Goal: Task Accomplishment & Management: Manage account settings

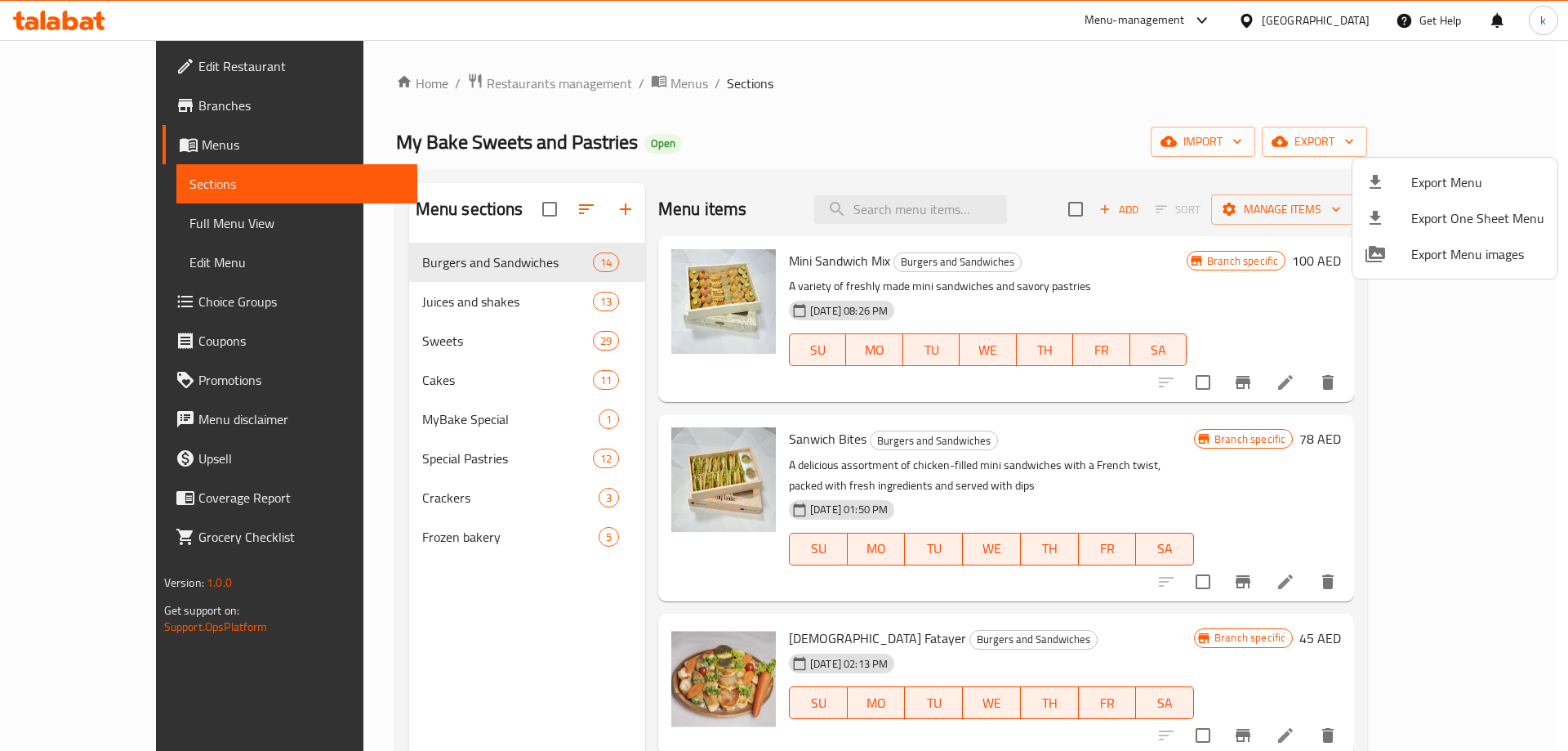
click at [74, 149] on div at bounding box center [784, 376] width 1568 height 751
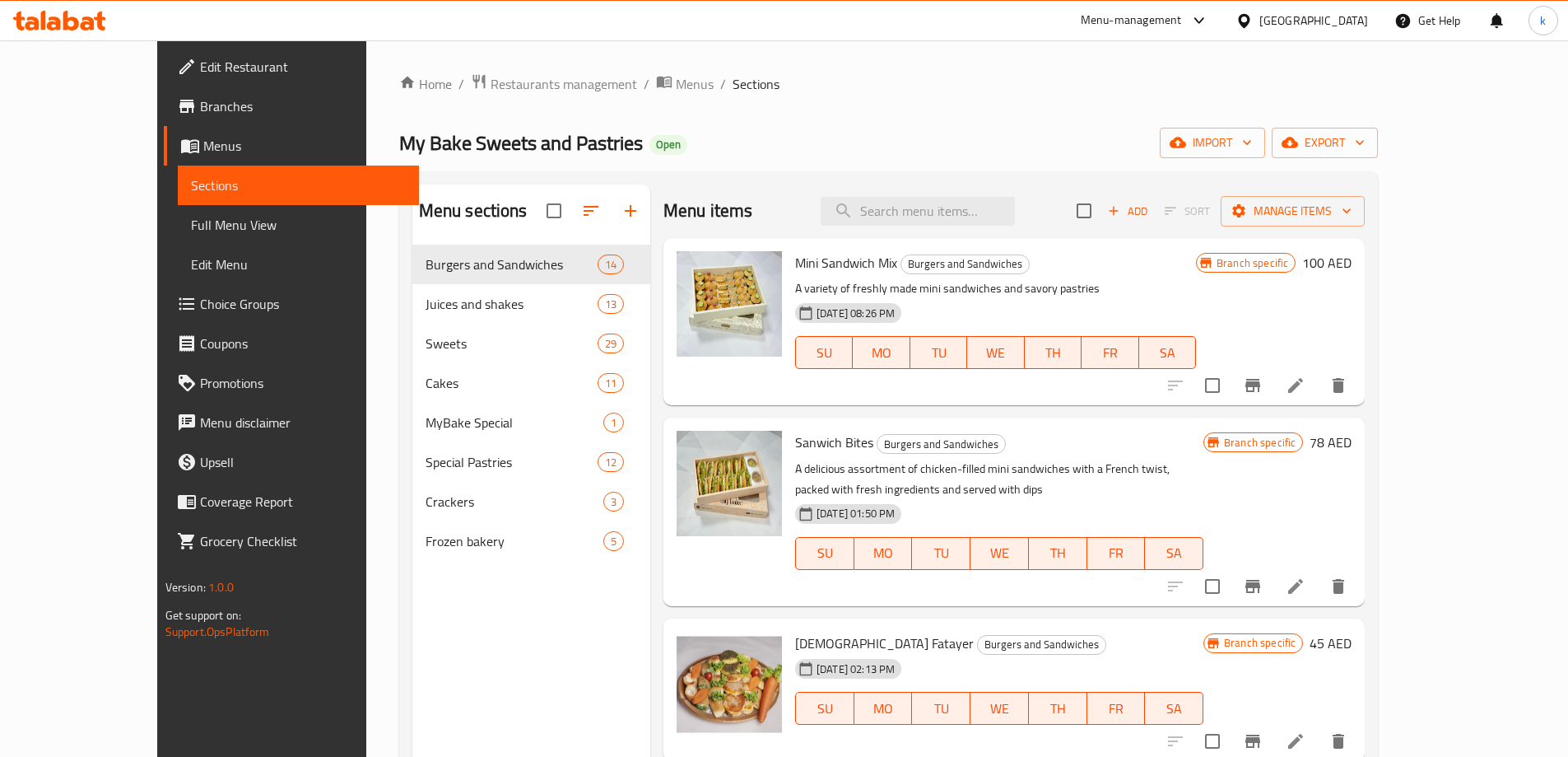
click at [200, 116] on span "Branches" at bounding box center [302, 106] width 205 height 20
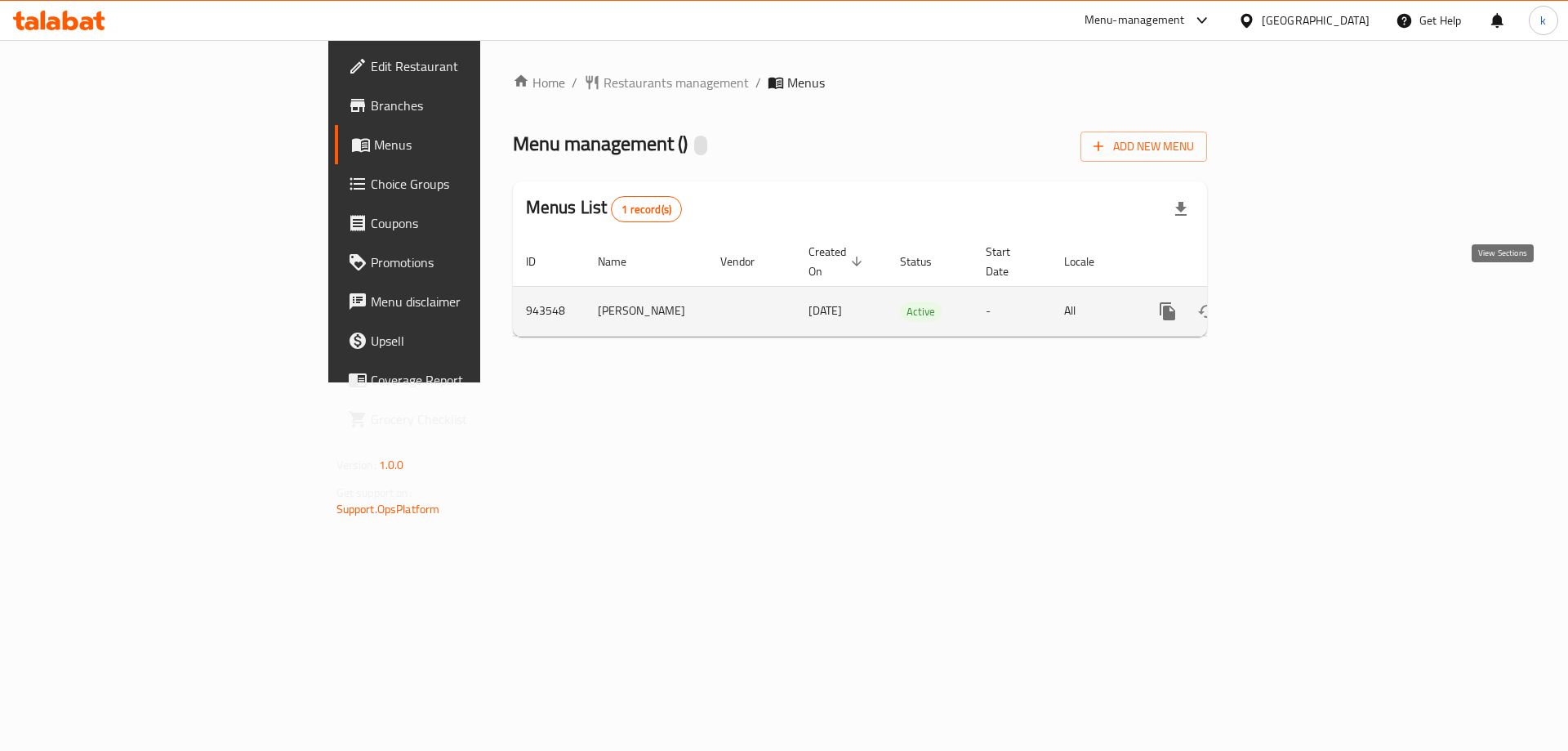
click at [1293, 303] on icon "enhanced table" at bounding box center [1285, 311] width 15 height 15
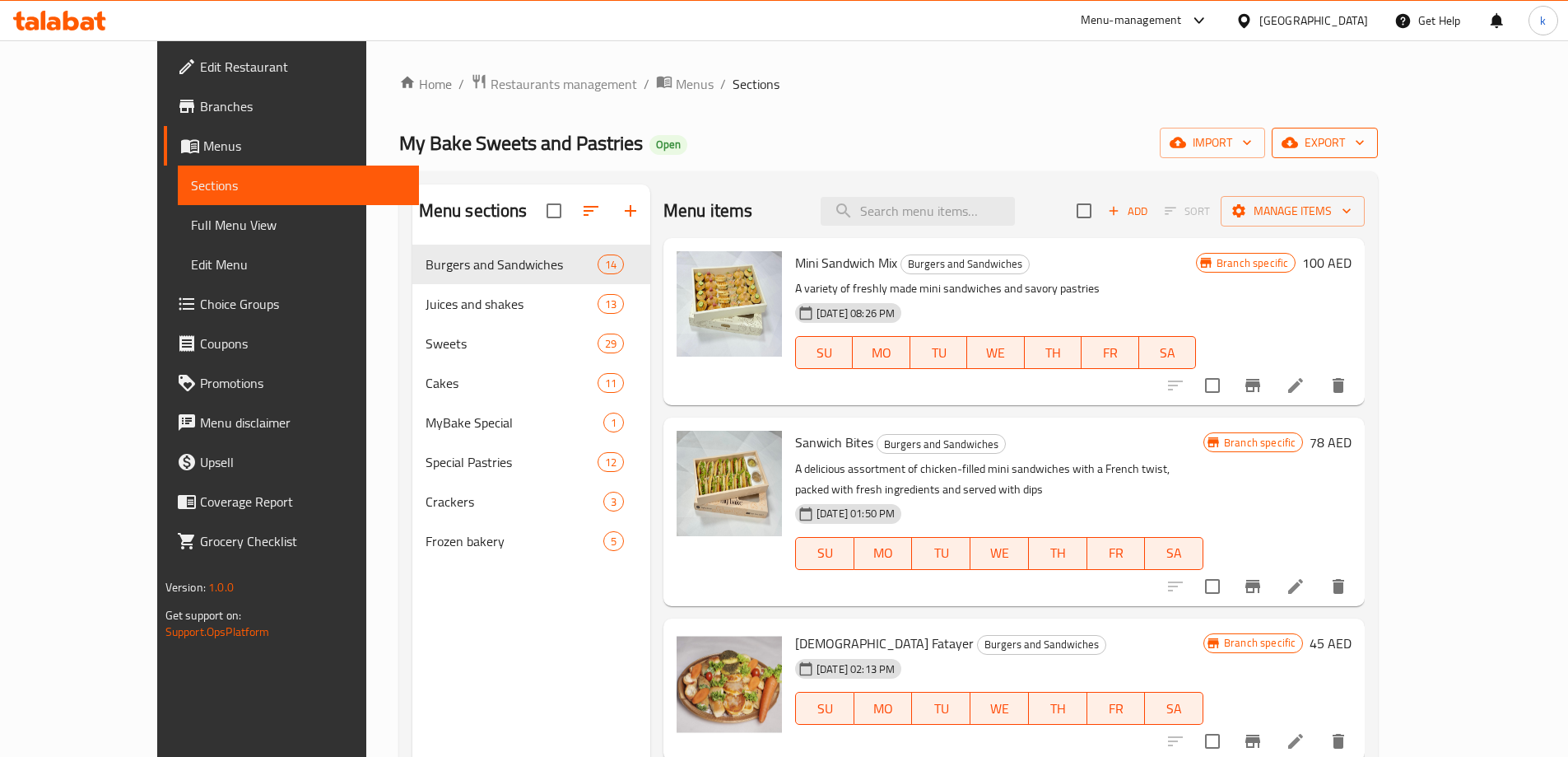
click at [1378, 153] on button "export" at bounding box center [1324, 143] width 106 height 31
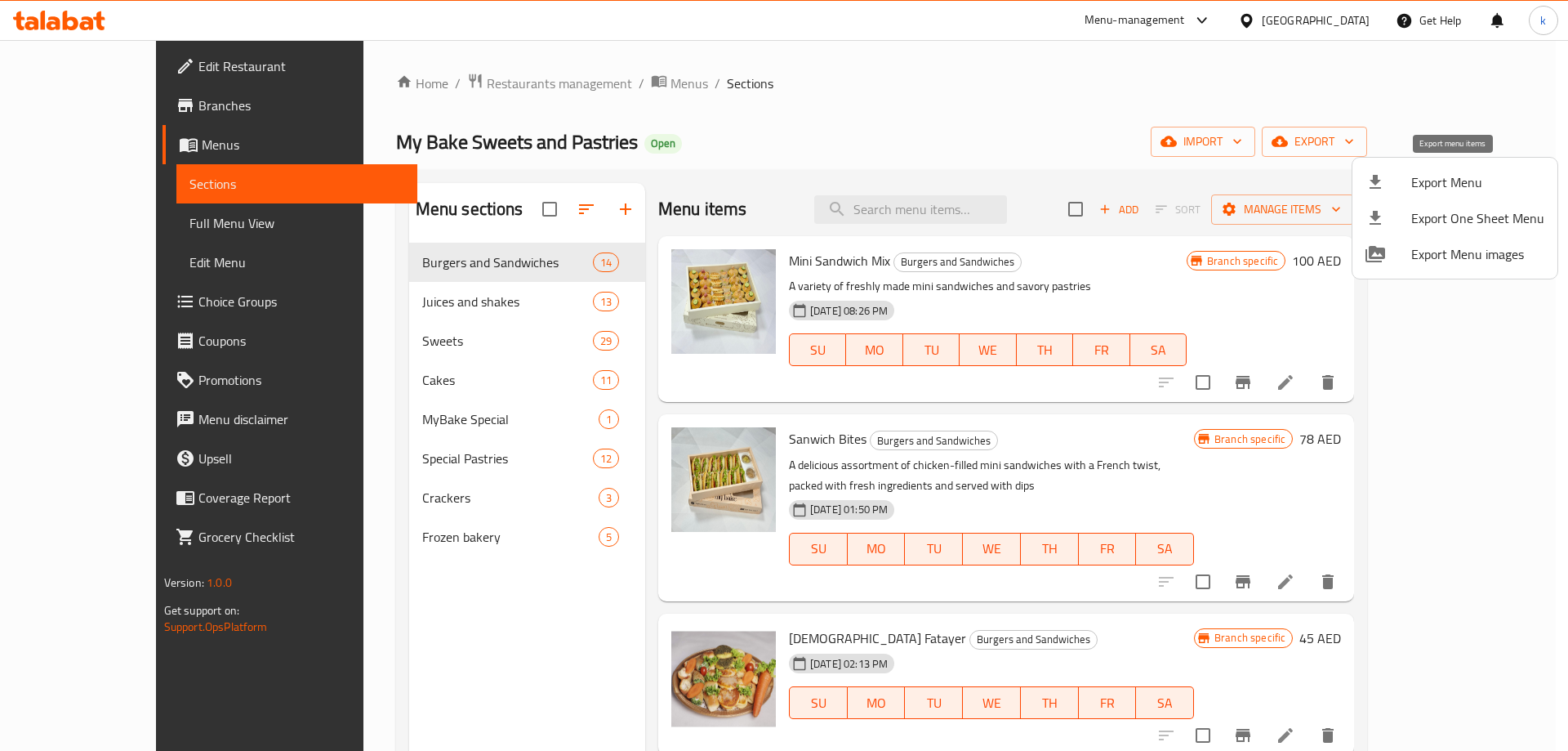
click at [1437, 191] on span "Export Menu" at bounding box center [1478, 182] width 133 height 20
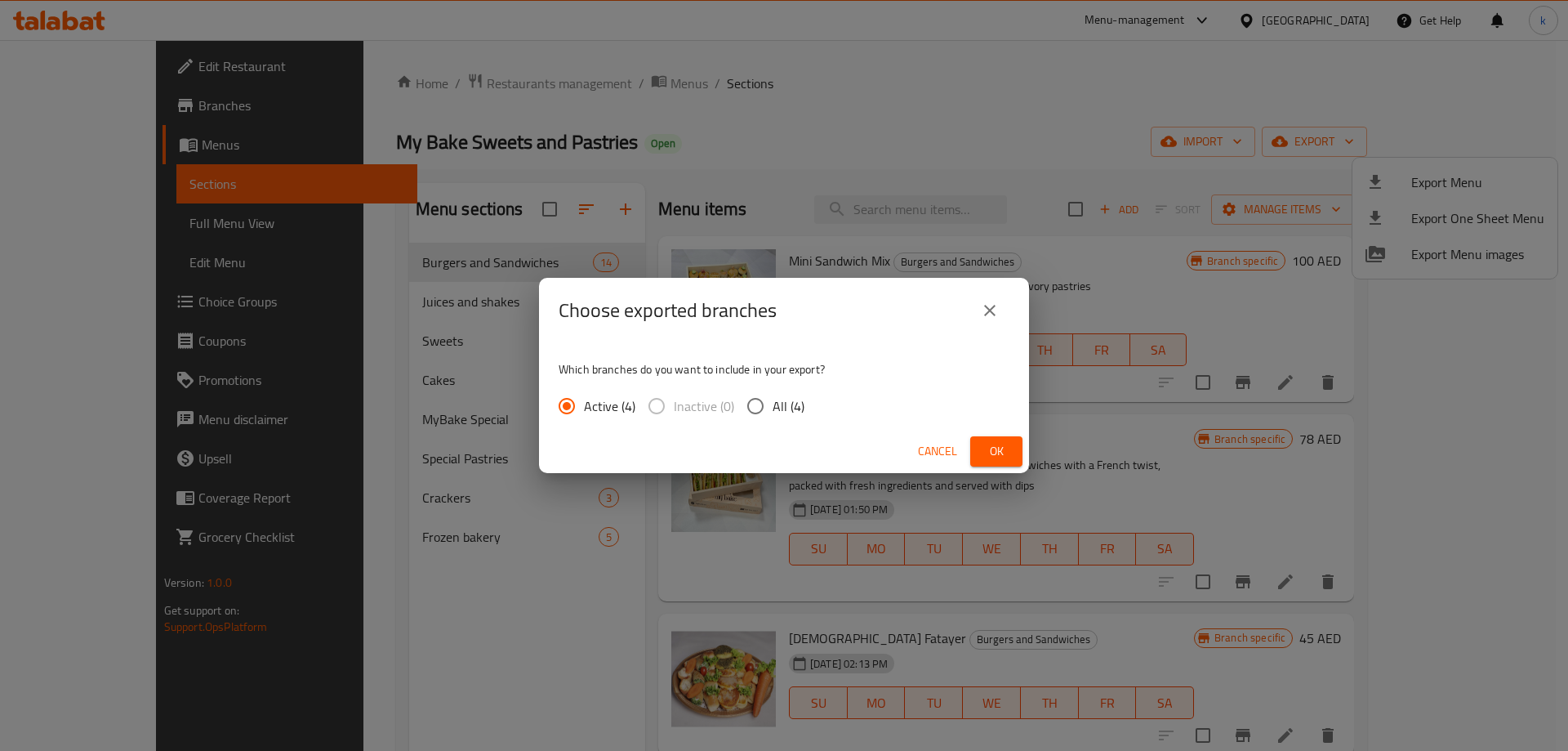
click at [764, 401] on input "All (4)" at bounding box center [756, 406] width 34 height 34
radio input "true"
click at [968, 444] on div "Cancel Ok" at bounding box center [784, 451] width 490 height 44
click at [984, 449] on span "Ok" at bounding box center [996, 451] width 27 height 21
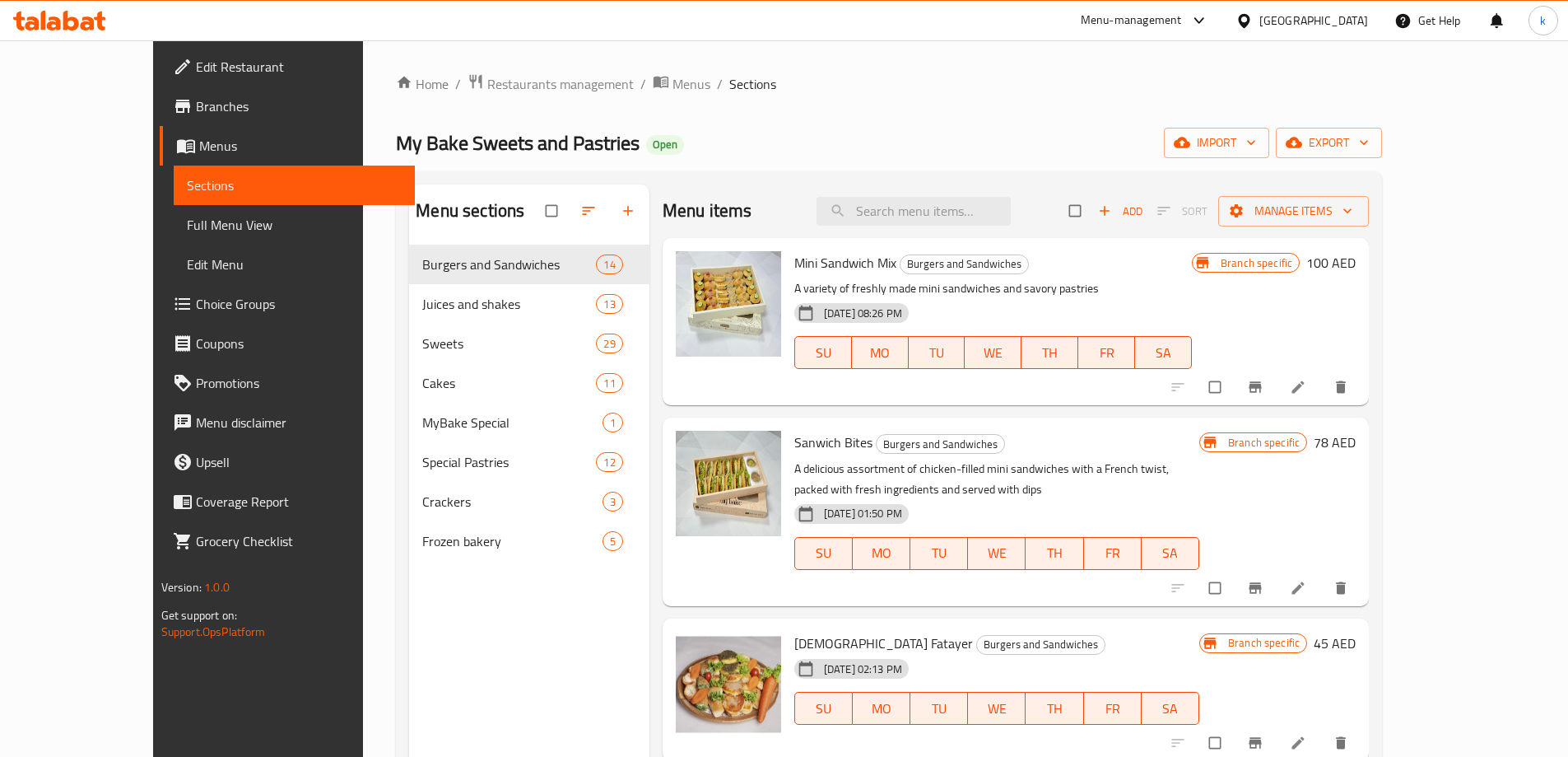
click at [196, 71] on span "Edit Restaurant" at bounding box center [298, 66] width 205 height 20
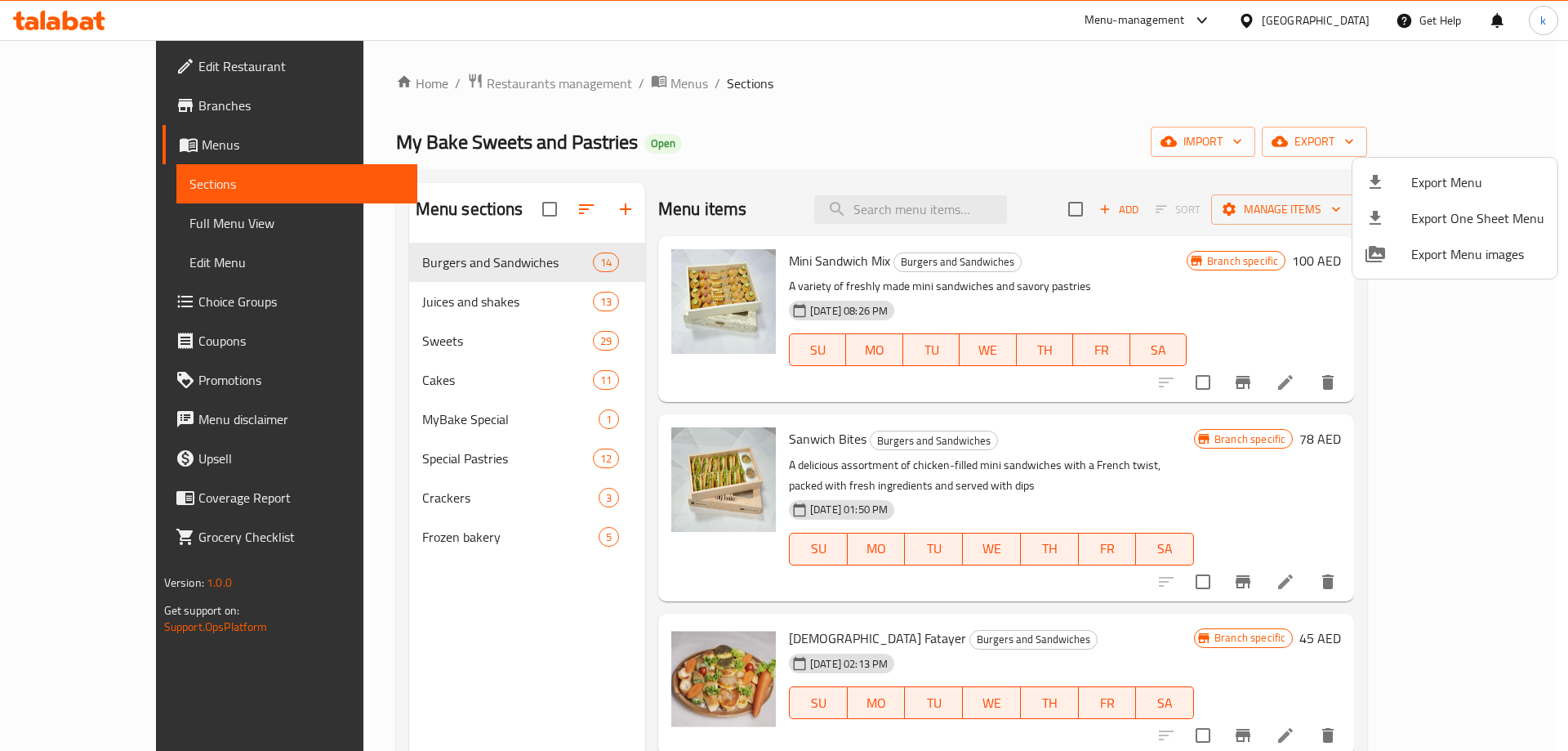
click at [80, 109] on div at bounding box center [784, 376] width 1568 height 751
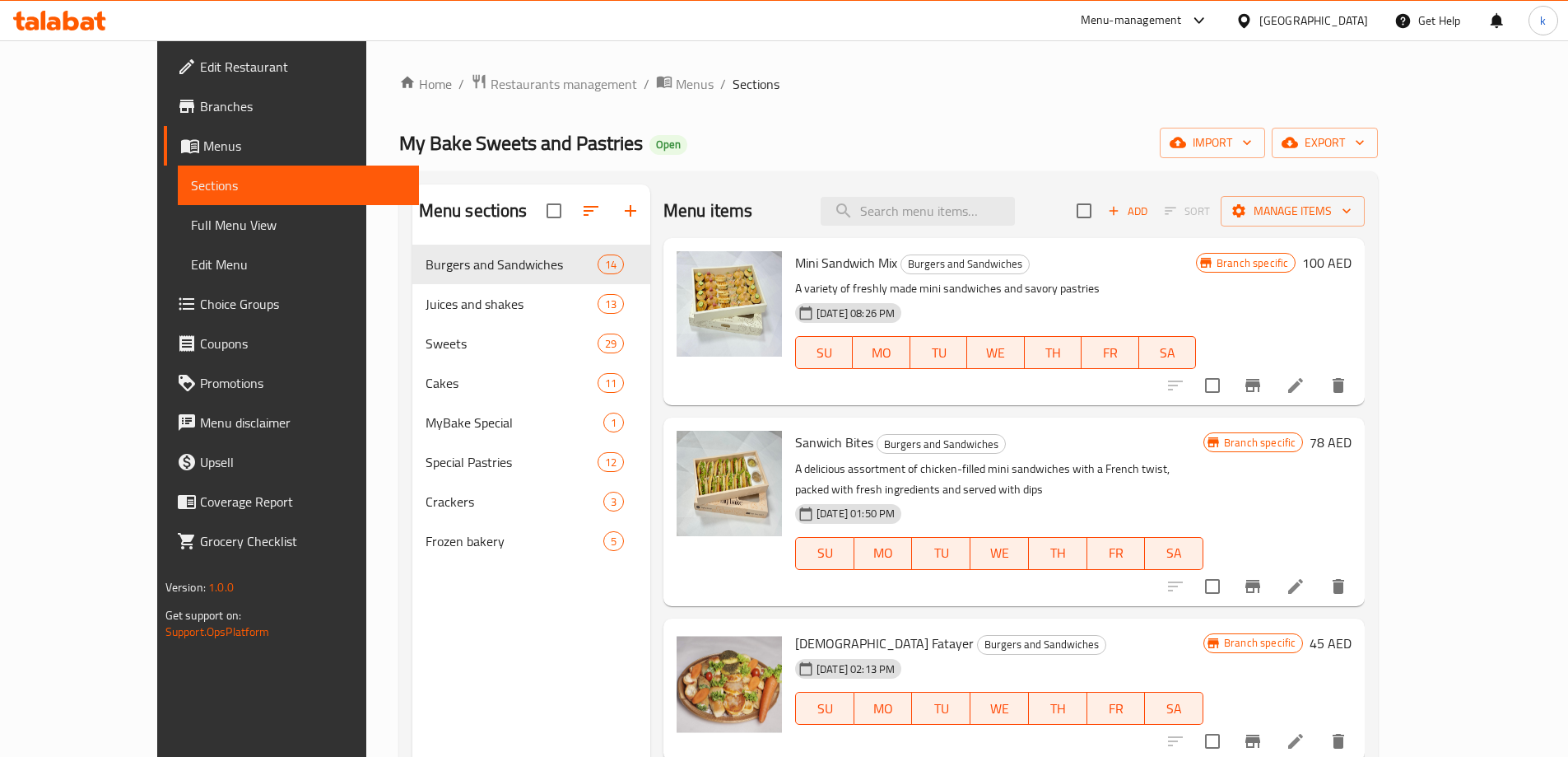
click at [200, 110] on span "Branches" at bounding box center [302, 106] width 205 height 20
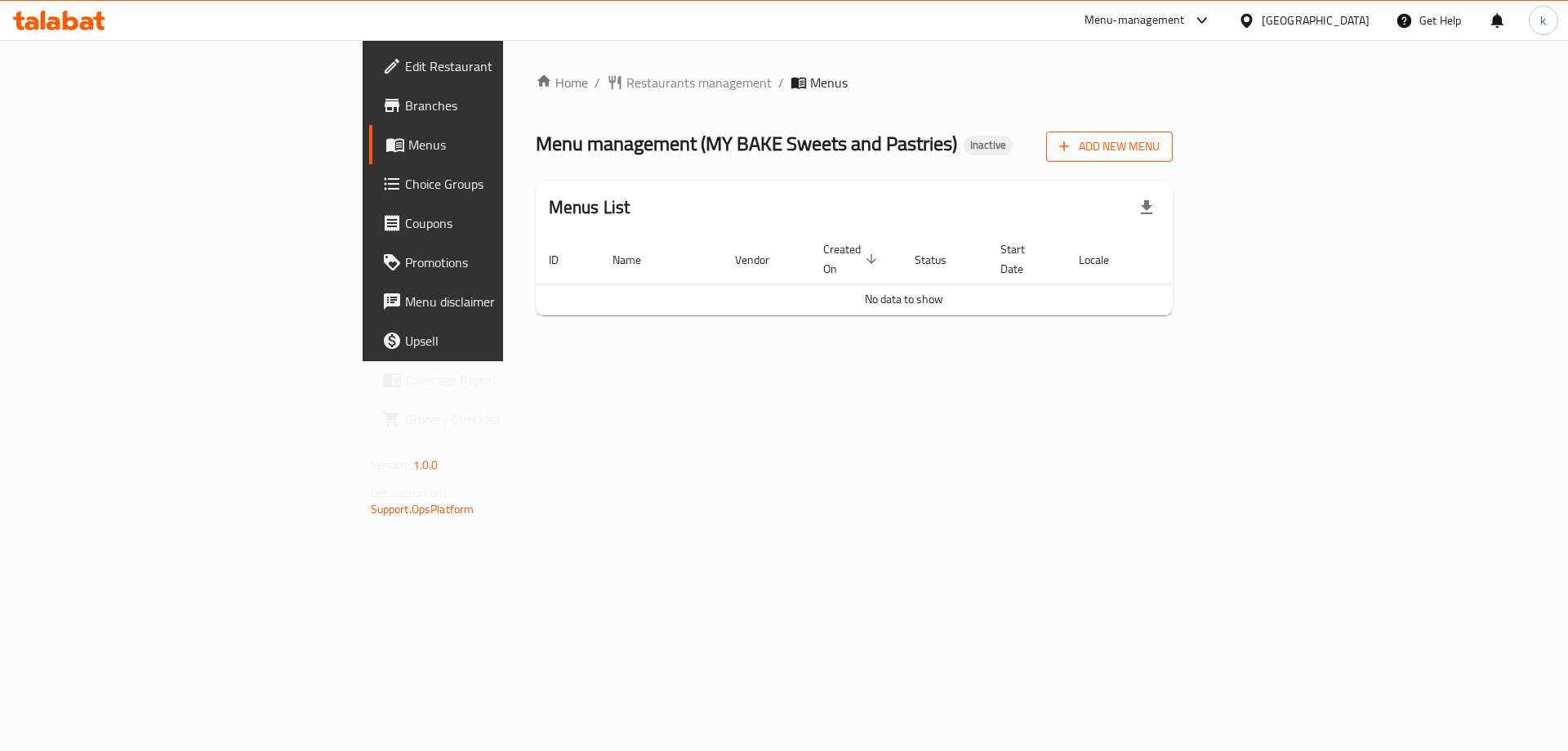
click at [1072, 154] on icon "button" at bounding box center [1064, 146] width 16 height 16
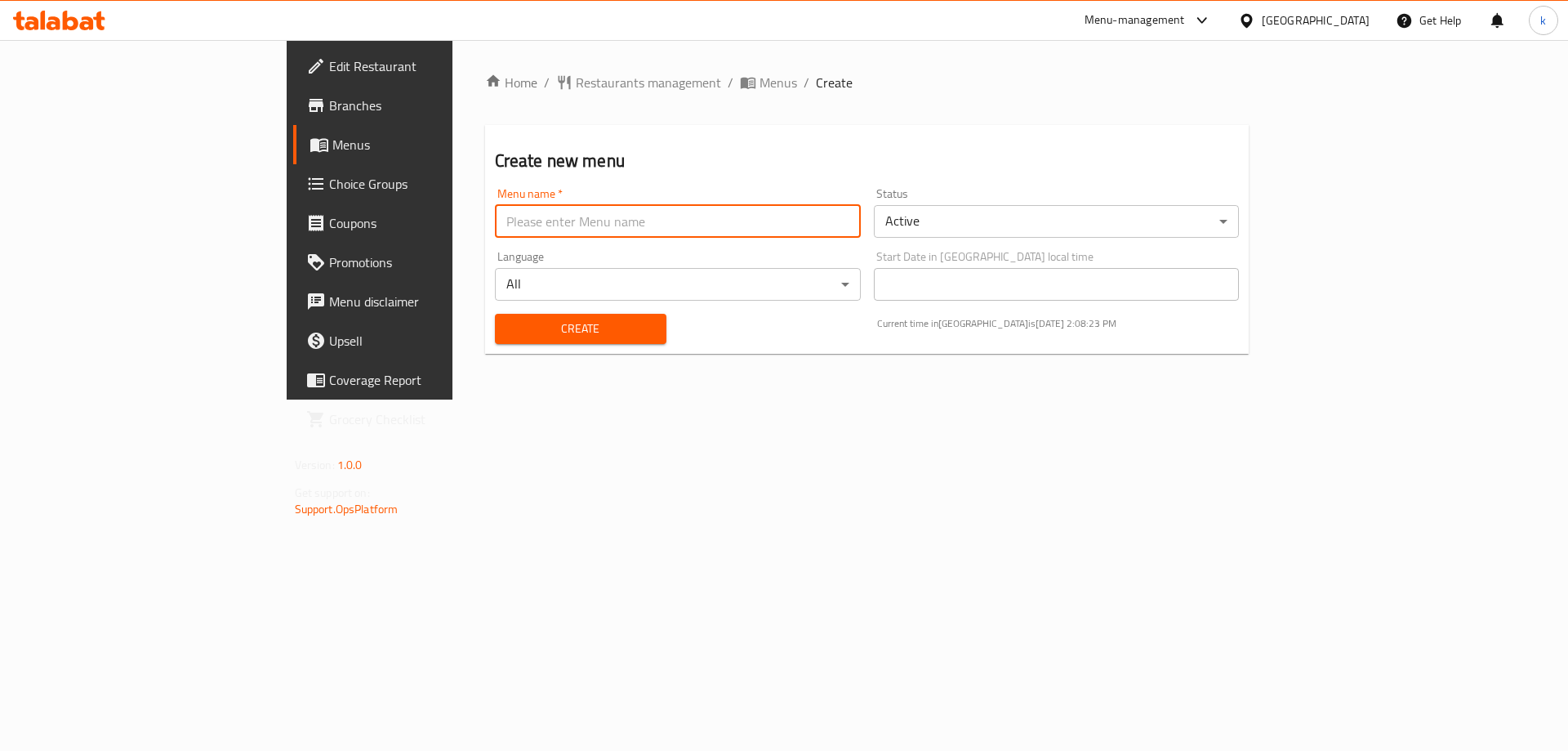
click at [715, 232] on input "text" at bounding box center [678, 221] width 366 height 32
type input "[DATE]"
click at [508, 328] on span "Create" at bounding box center [580, 329] width 145 height 21
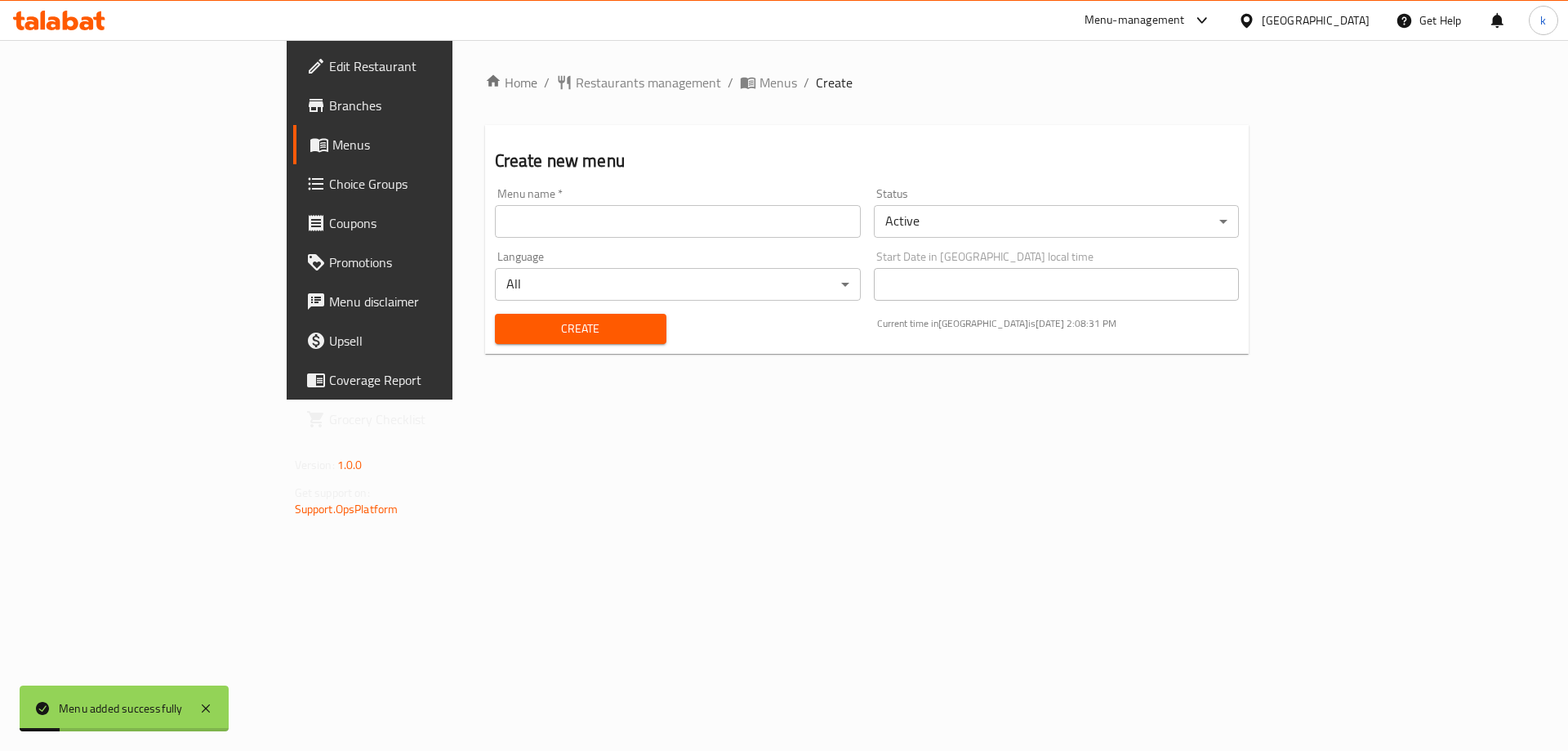
click at [329, 192] on span "Choice Groups" at bounding box center [432, 183] width 207 height 20
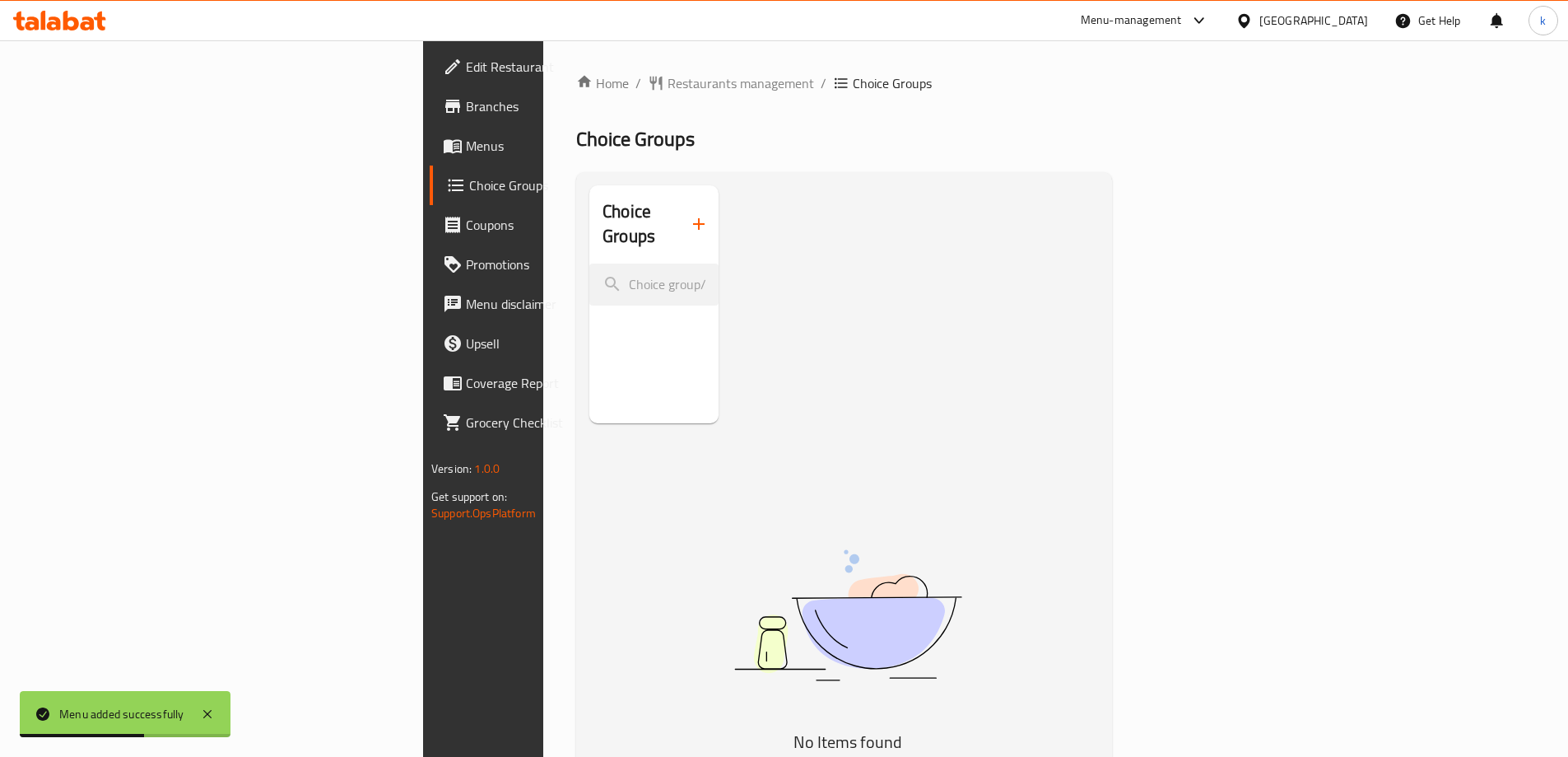
click at [466, 152] on span "Menus" at bounding box center [569, 145] width 205 height 20
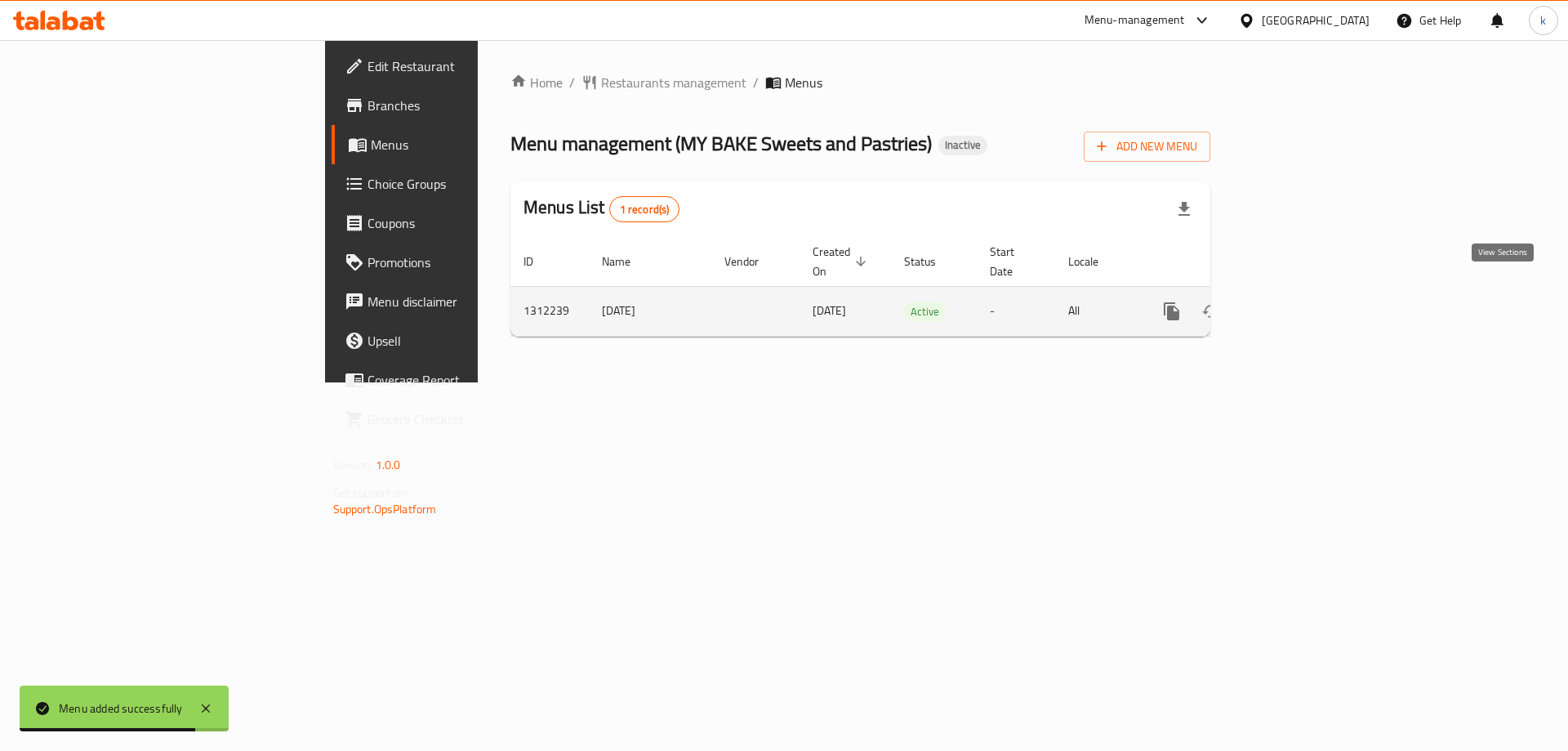
click at [1300, 302] on icon "enhanced table" at bounding box center [1289, 311] width 20 height 20
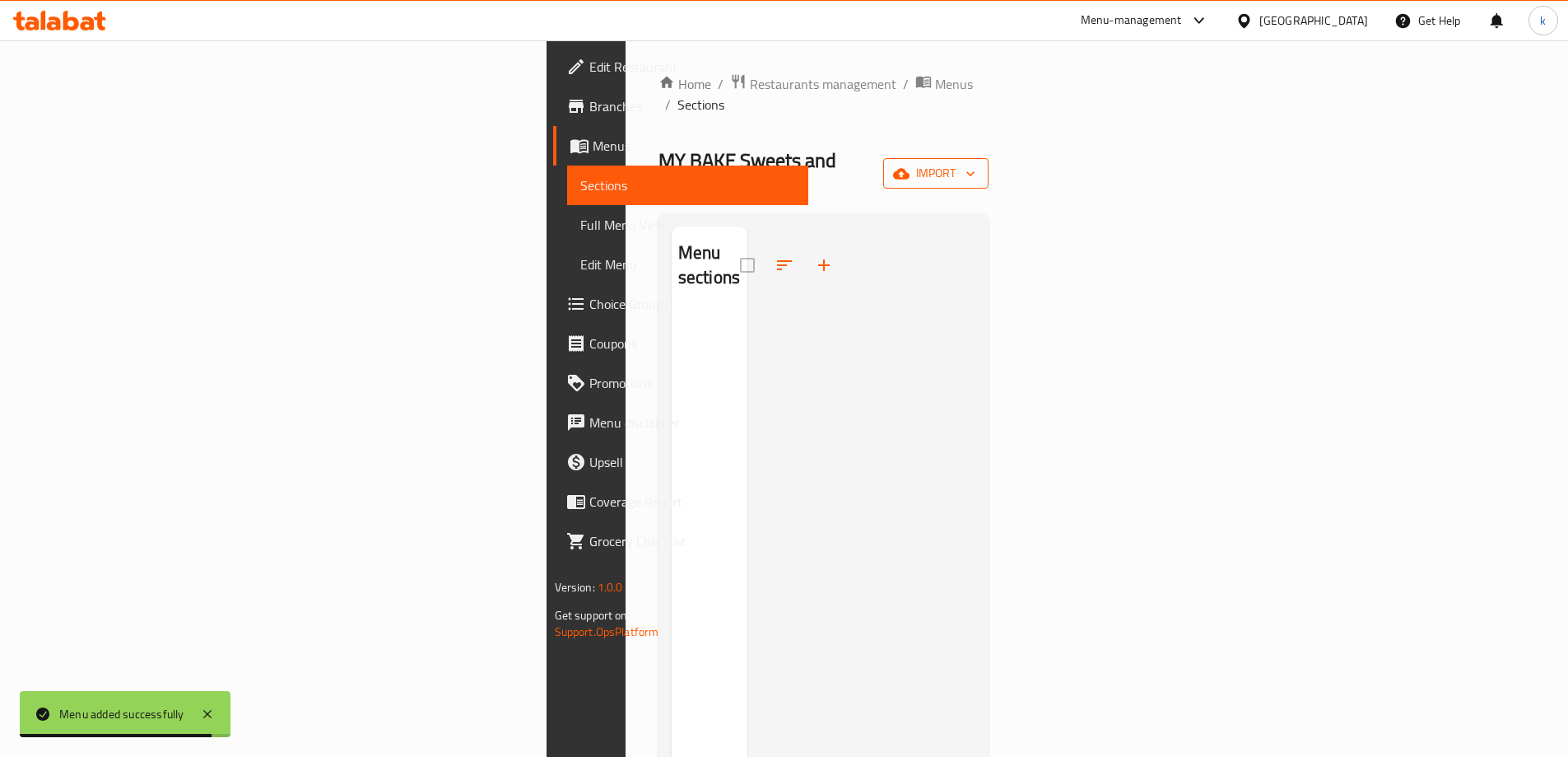
click at [976, 163] on span "import" at bounding box center [935, 174] width 79 height 21
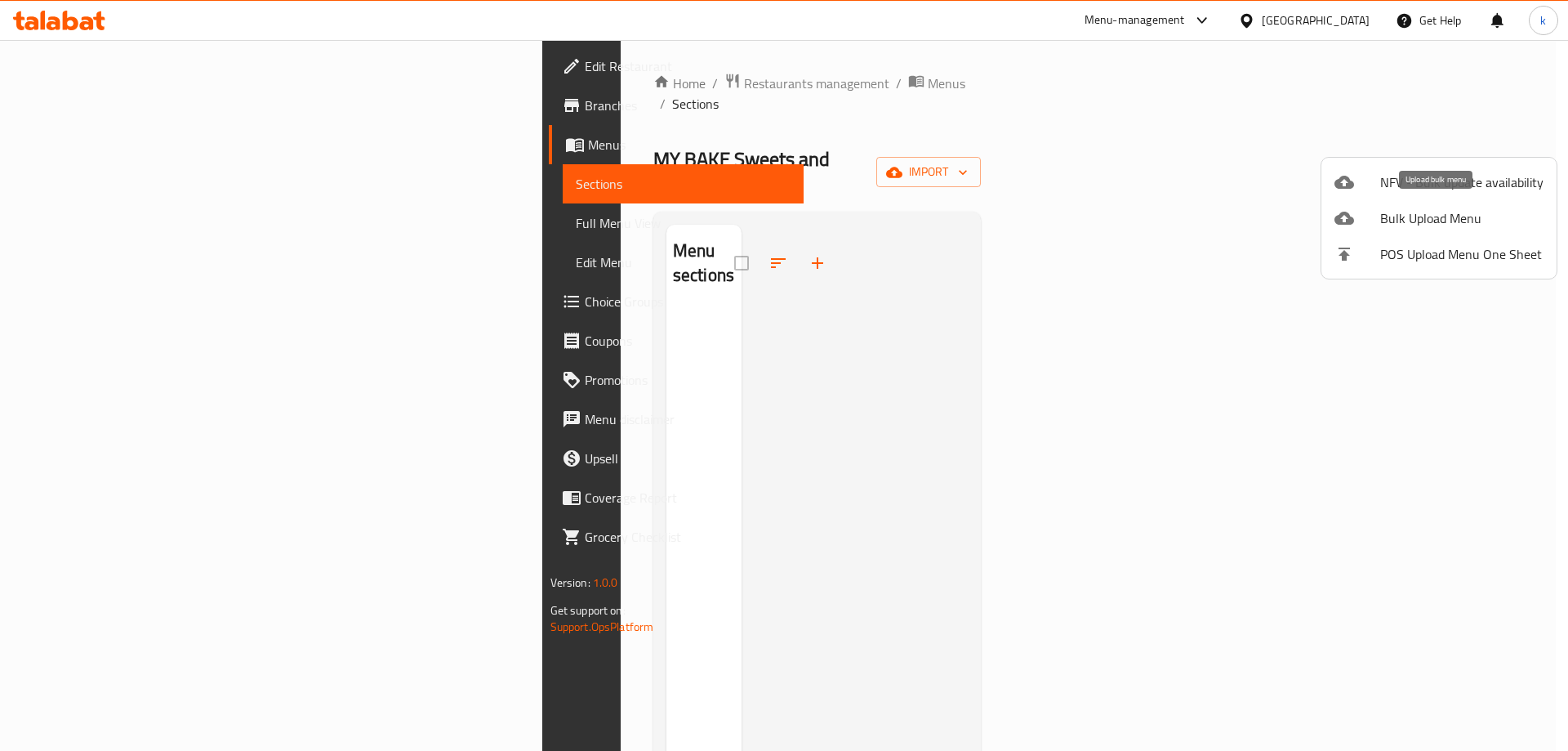
click at [1418, 217] on span "Bulk Upload Menu" at bounding box center [1462, 218] width 163 height 20
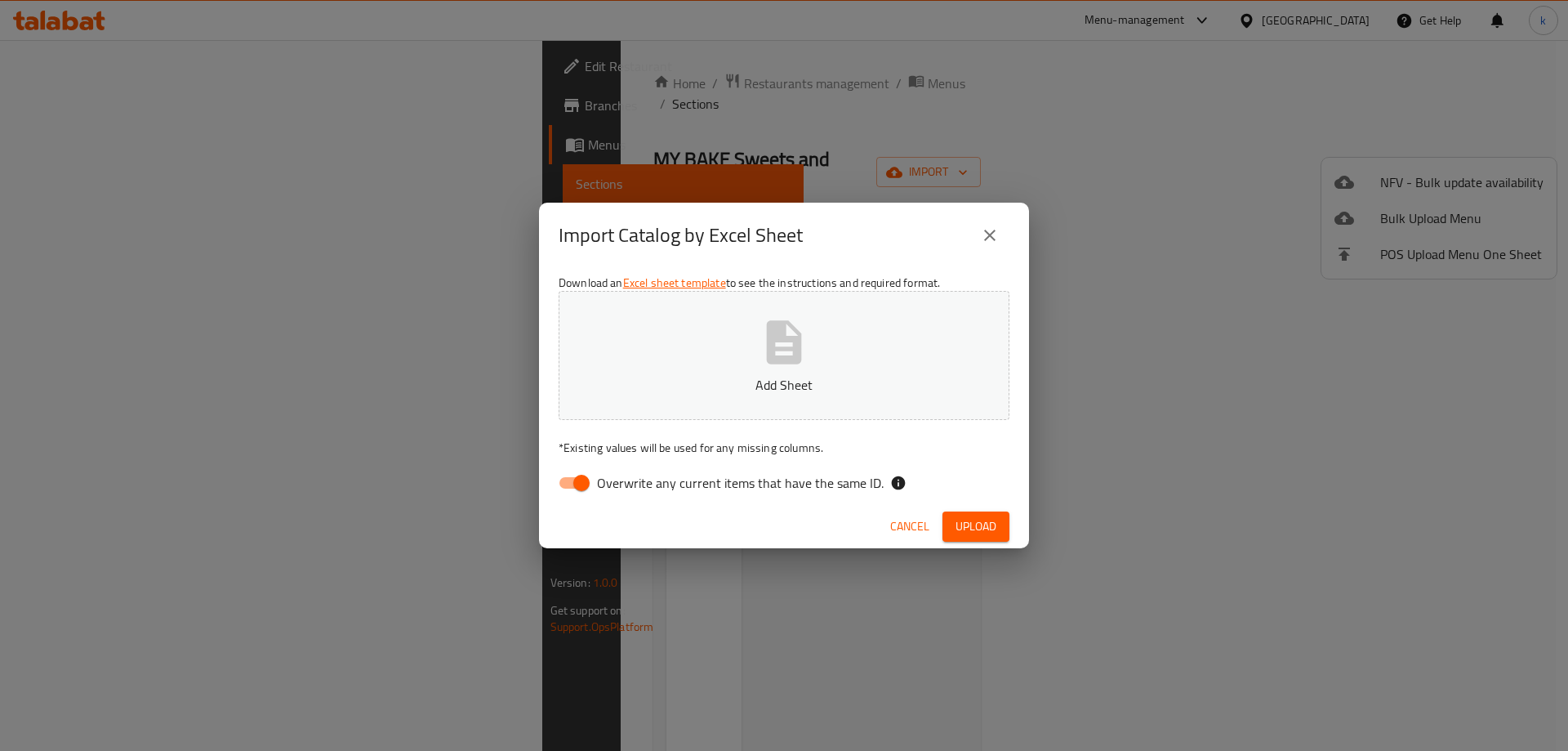
click at [585, 477] on input "Overwrite any current items that have the same ID." at bounding box center [581, 483] width 93 height 31
checkbox input "false"
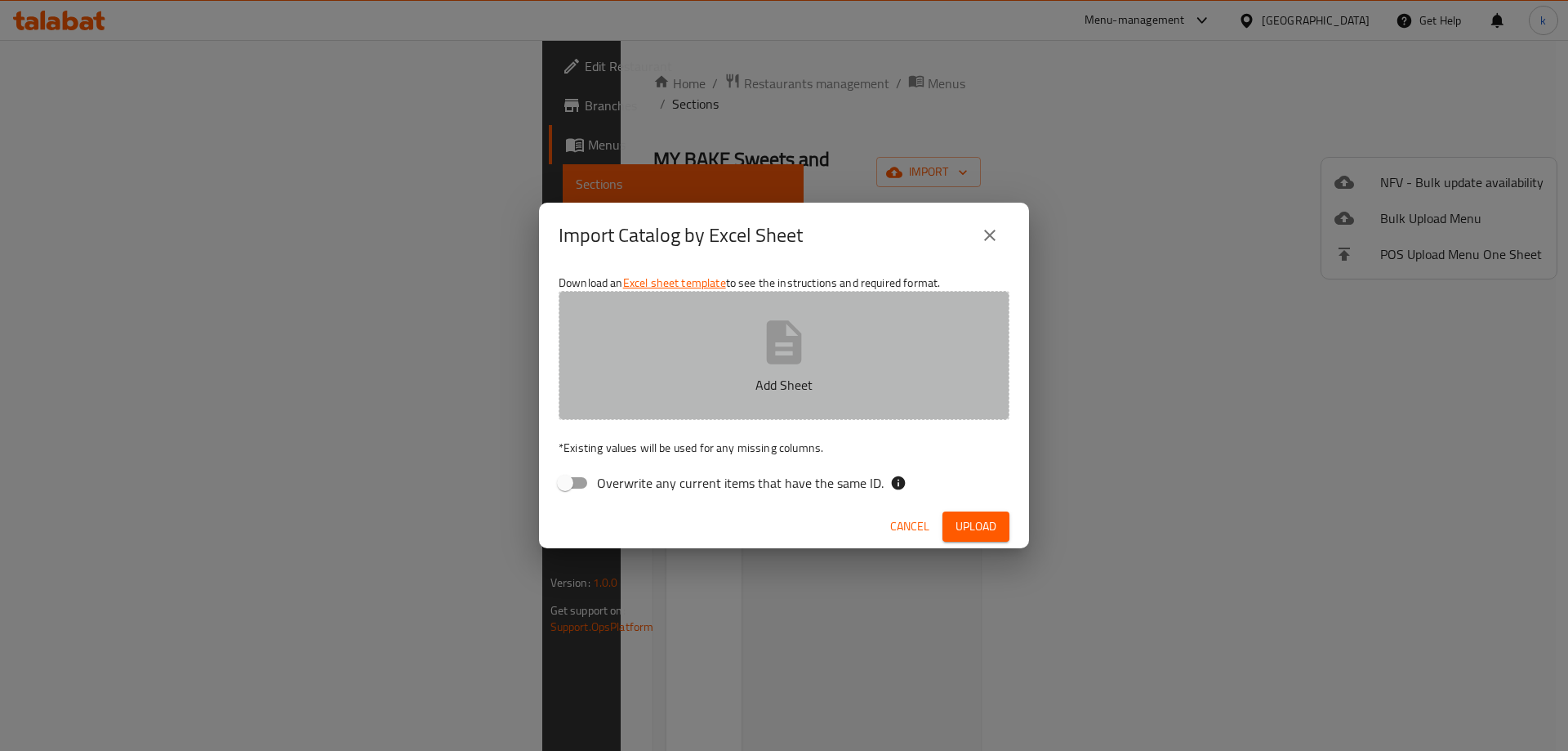
click at [774, 376] on p "Add Sheet" at bounding box center [784, 384] width 400 height 20
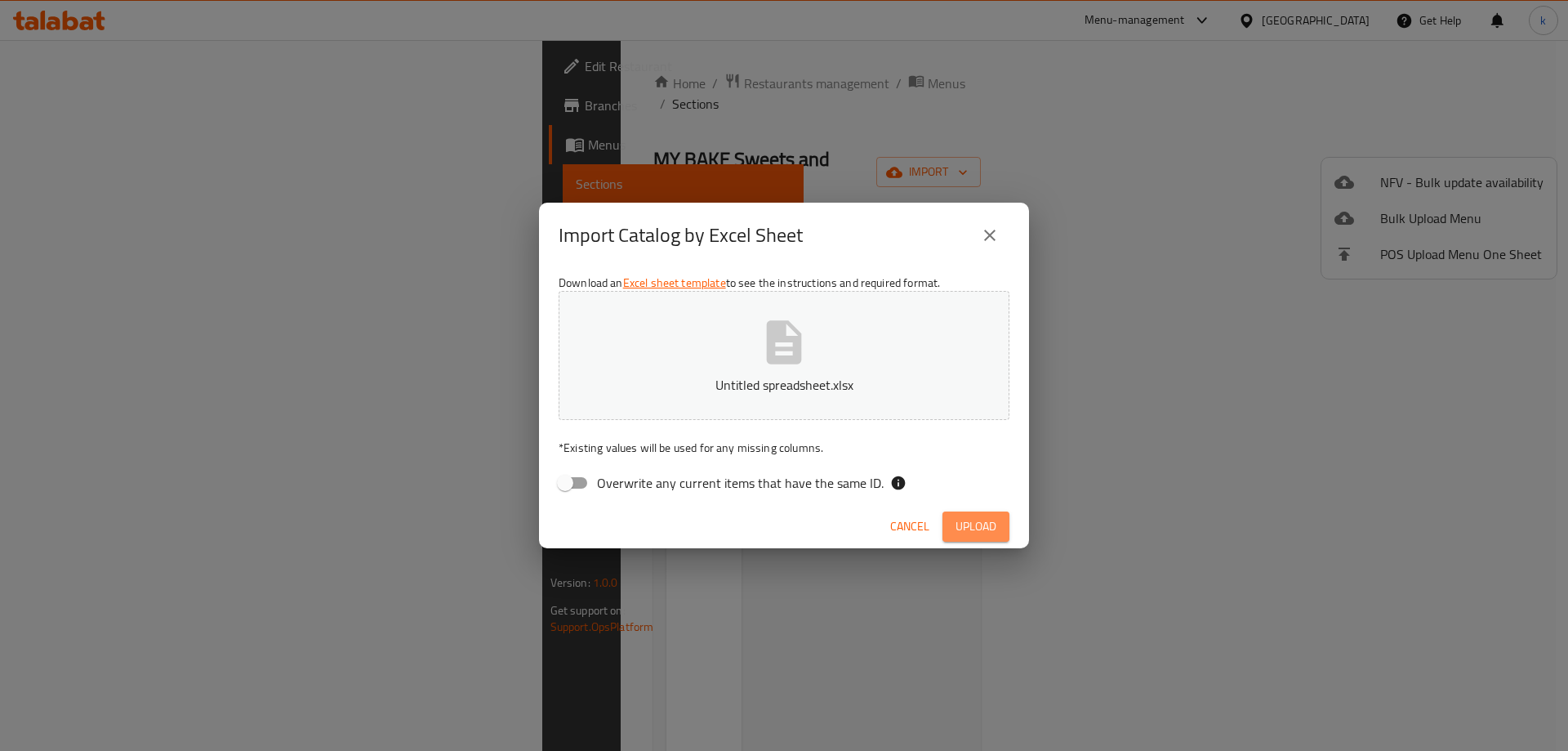
click at [979, 514] on button "Upload" at bounding box center [975, 526] width 67 height 30
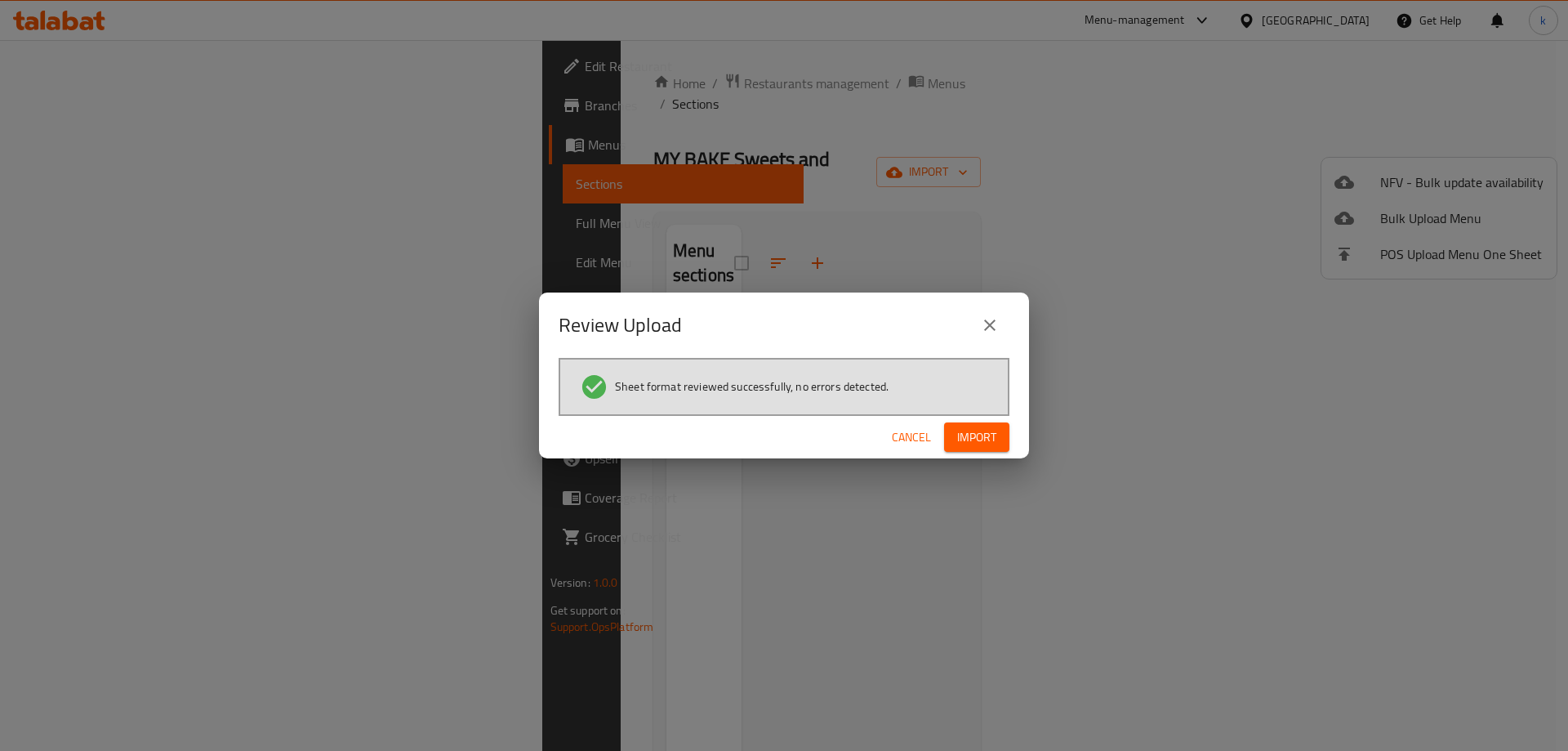
click at [975, 434] on span "Import" at bounding box center [976, 438] width 39 height 21
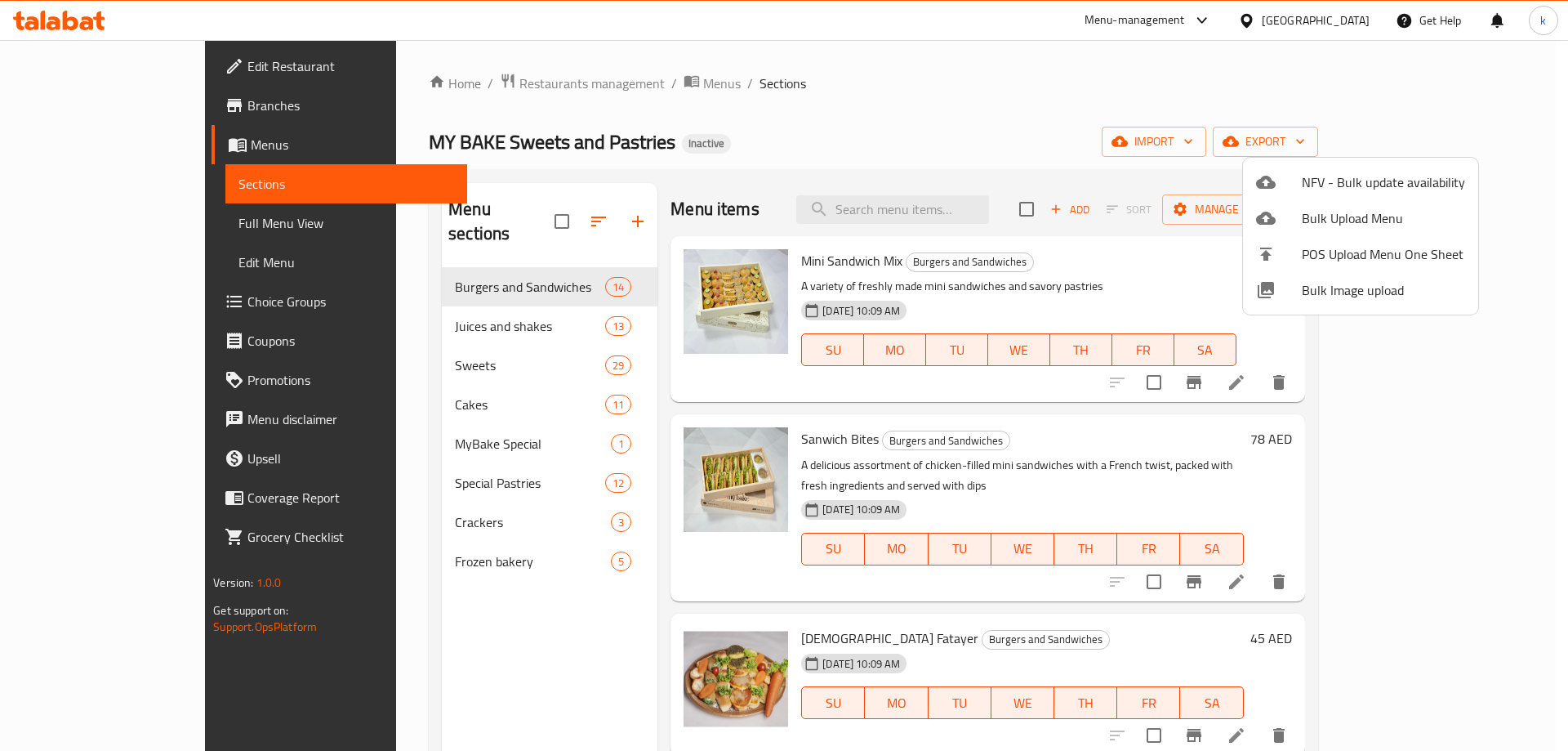
click at [75, 218] on div at bounding box center [784, 376] width 1568 height 751
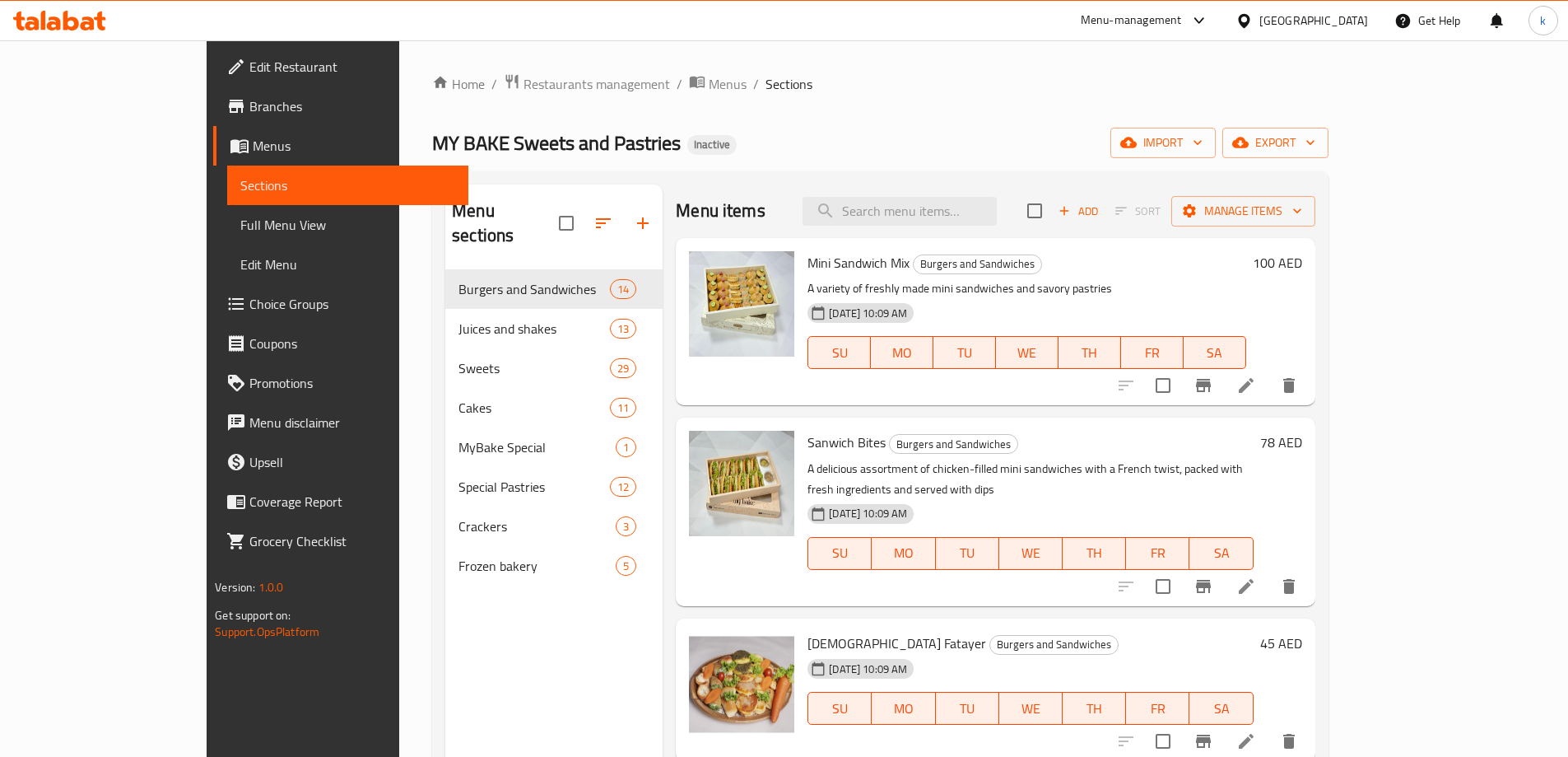
click at [241, 224] on span "Full Menu View" at bounding box center [348, 225] width 215 height 20
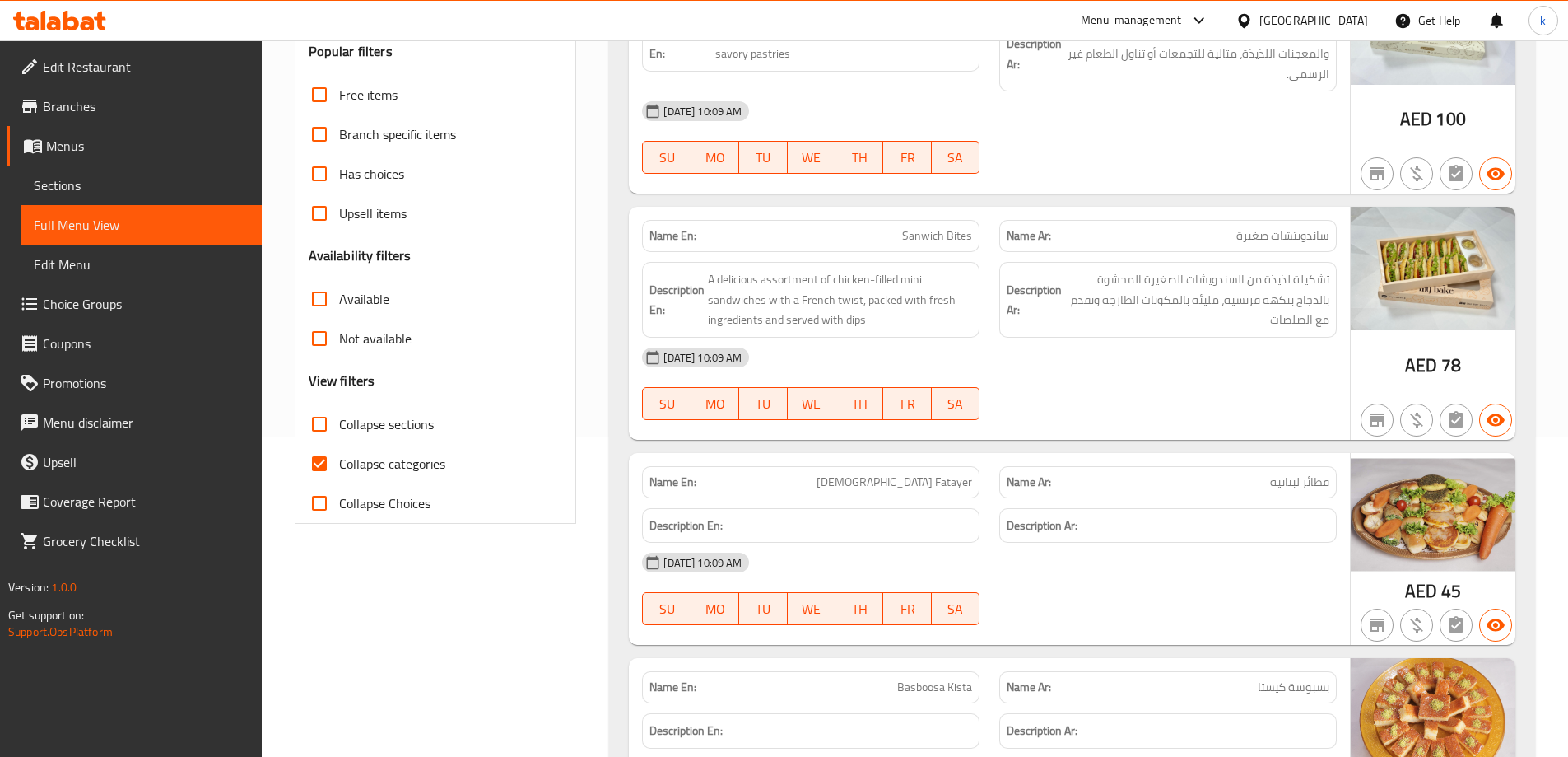
scroll to position [330, 0]
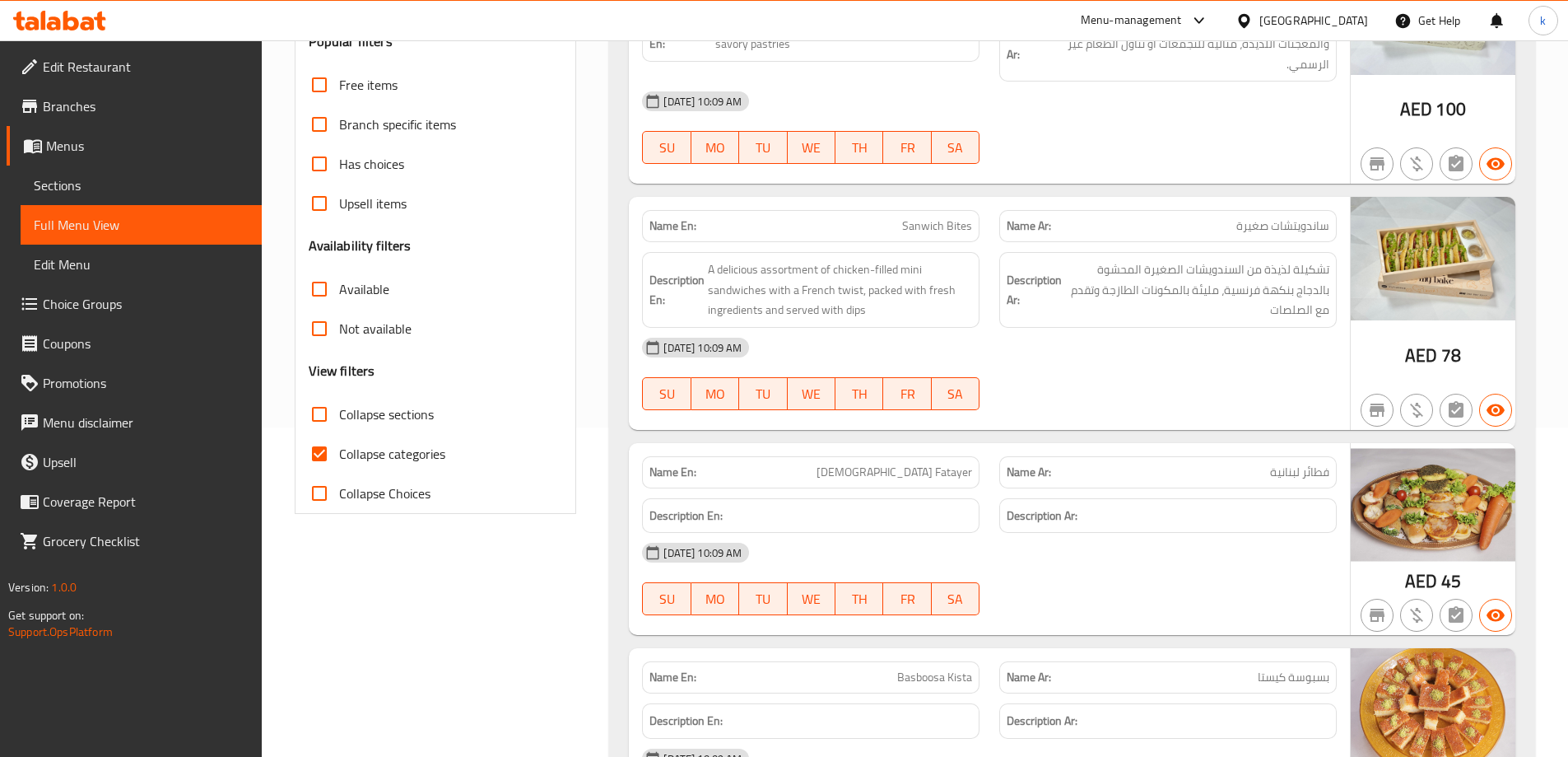
click at [354, 458] on span "Collapse categories" at bounding box center [392, 453] width 106 height 20
click at [339, 458] on input "Collapse categories" at bounding box center [319, 453] width 39 height 39
checkbox input "false"
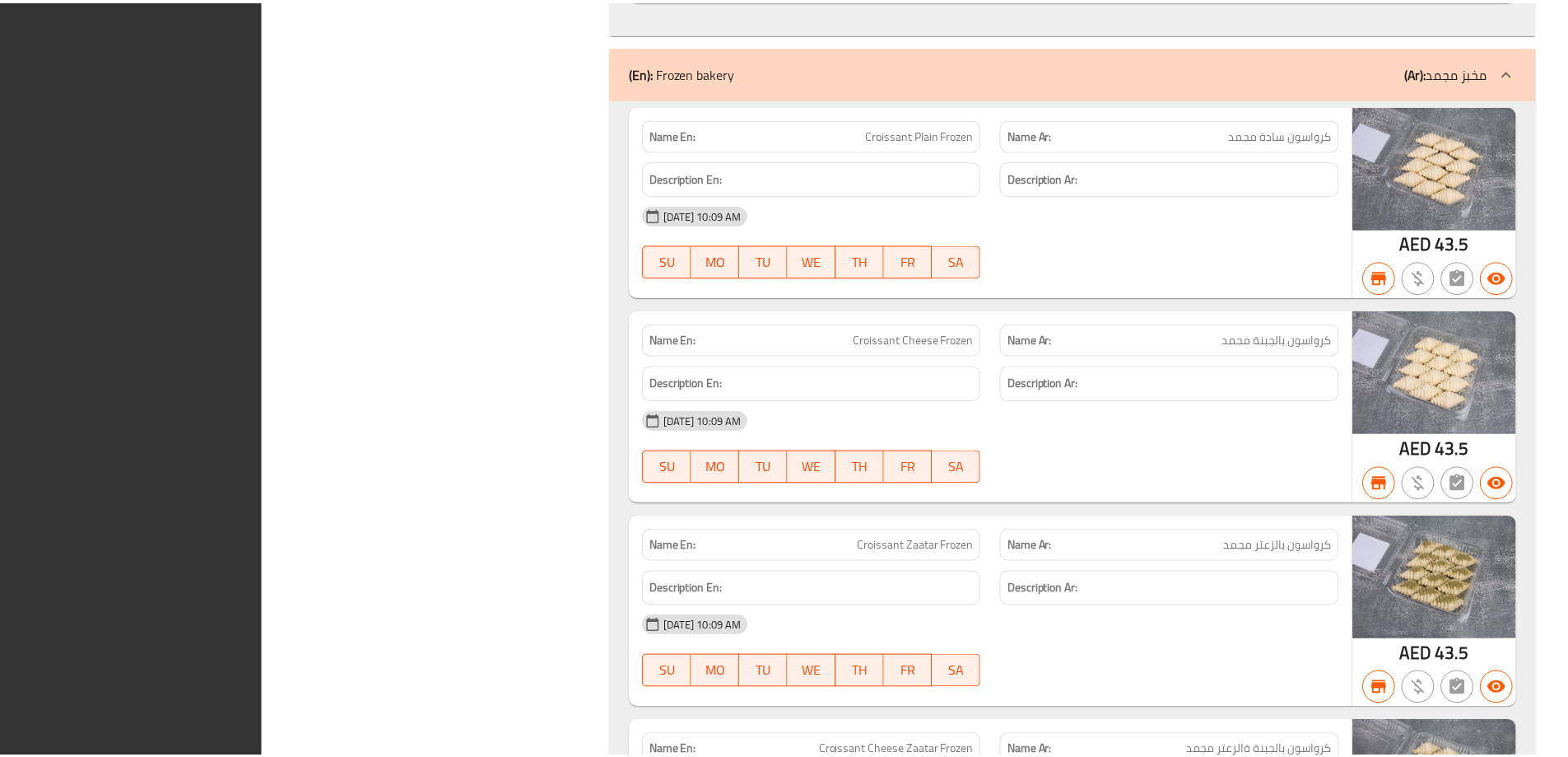
scroll to position [22873, 0]
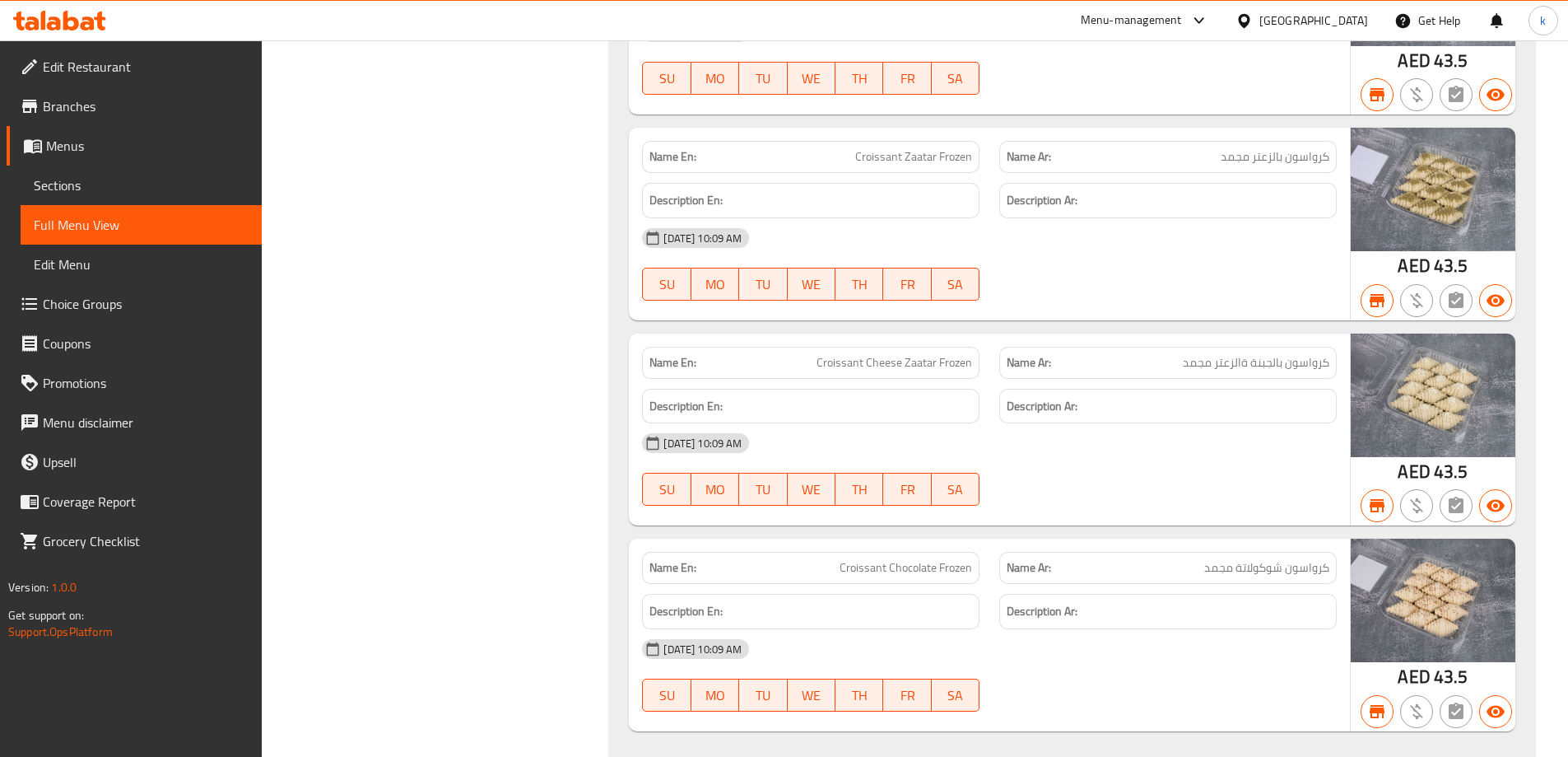
click at [104, 183] on span "Sections" at bounding box center [140, 184] width 215 height 20
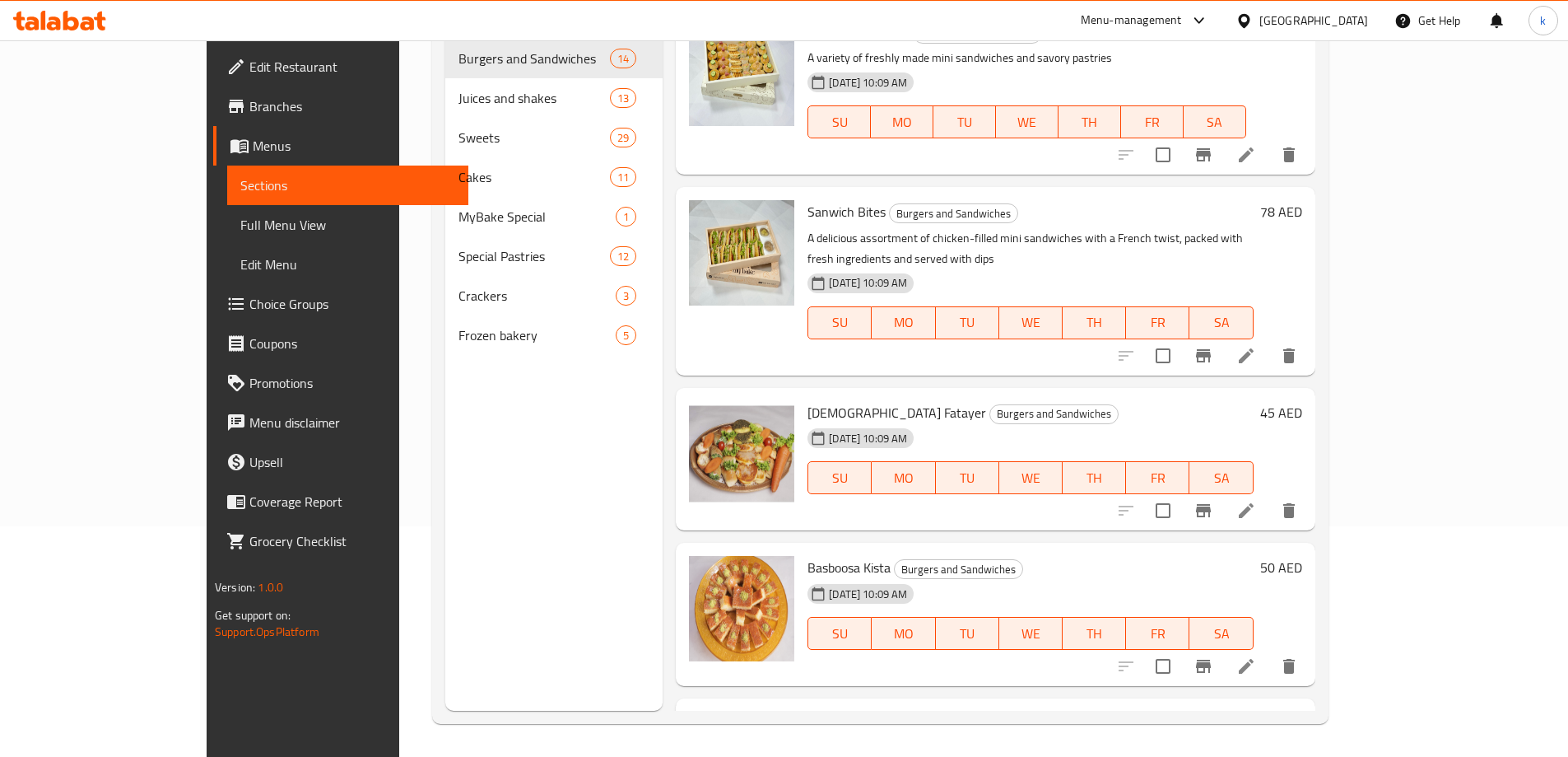
scroll to position [230, 0]
click at [249, 75] on span "Edit Restaurant" at bounding box center [352, 66] width 205 height 20
